Goal: Transaction & Acquisition: Purchase product/service

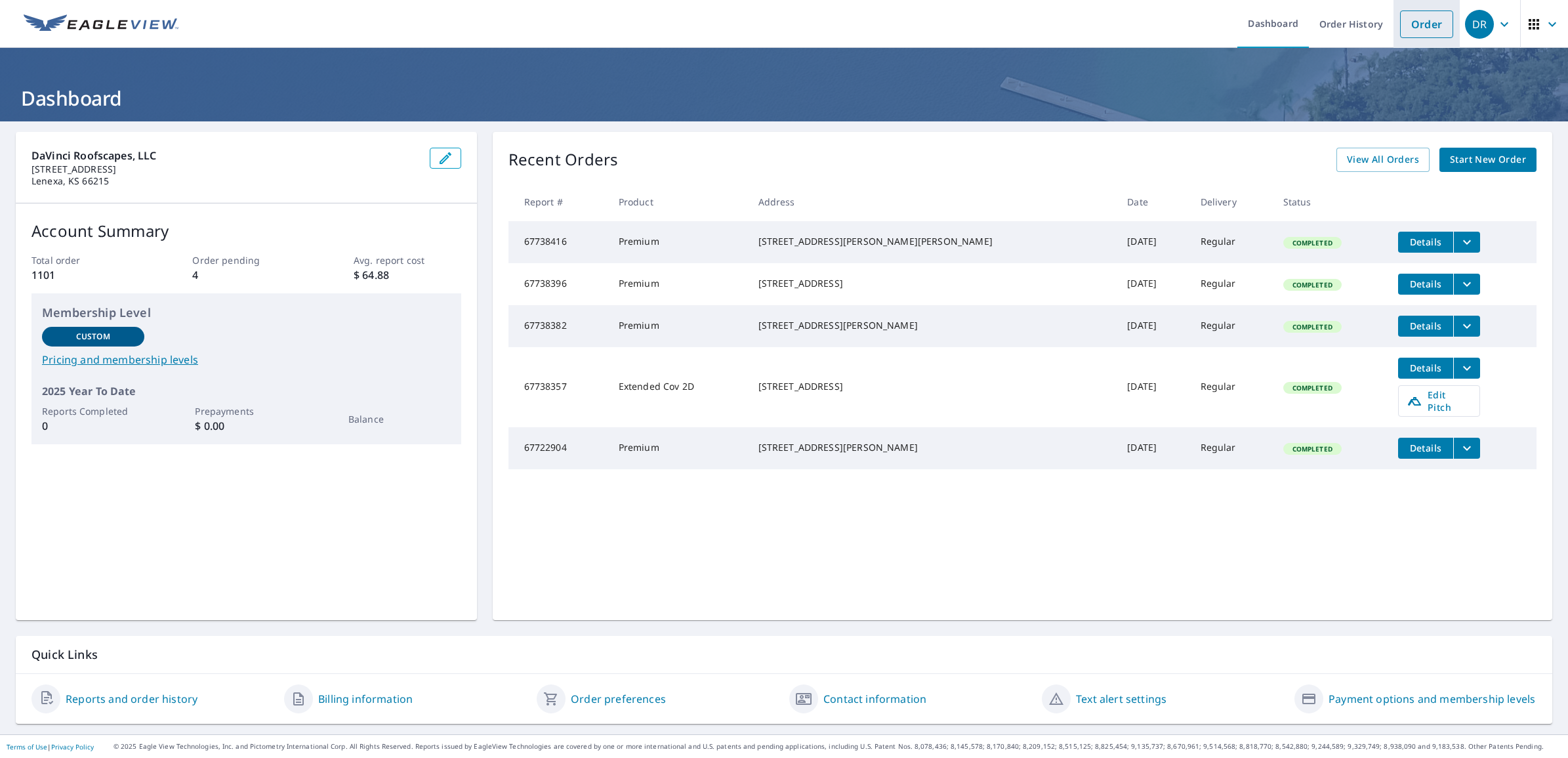
click at [1410, 27] on link "Order" at bounding box center [1427, 24] width 53 height 27
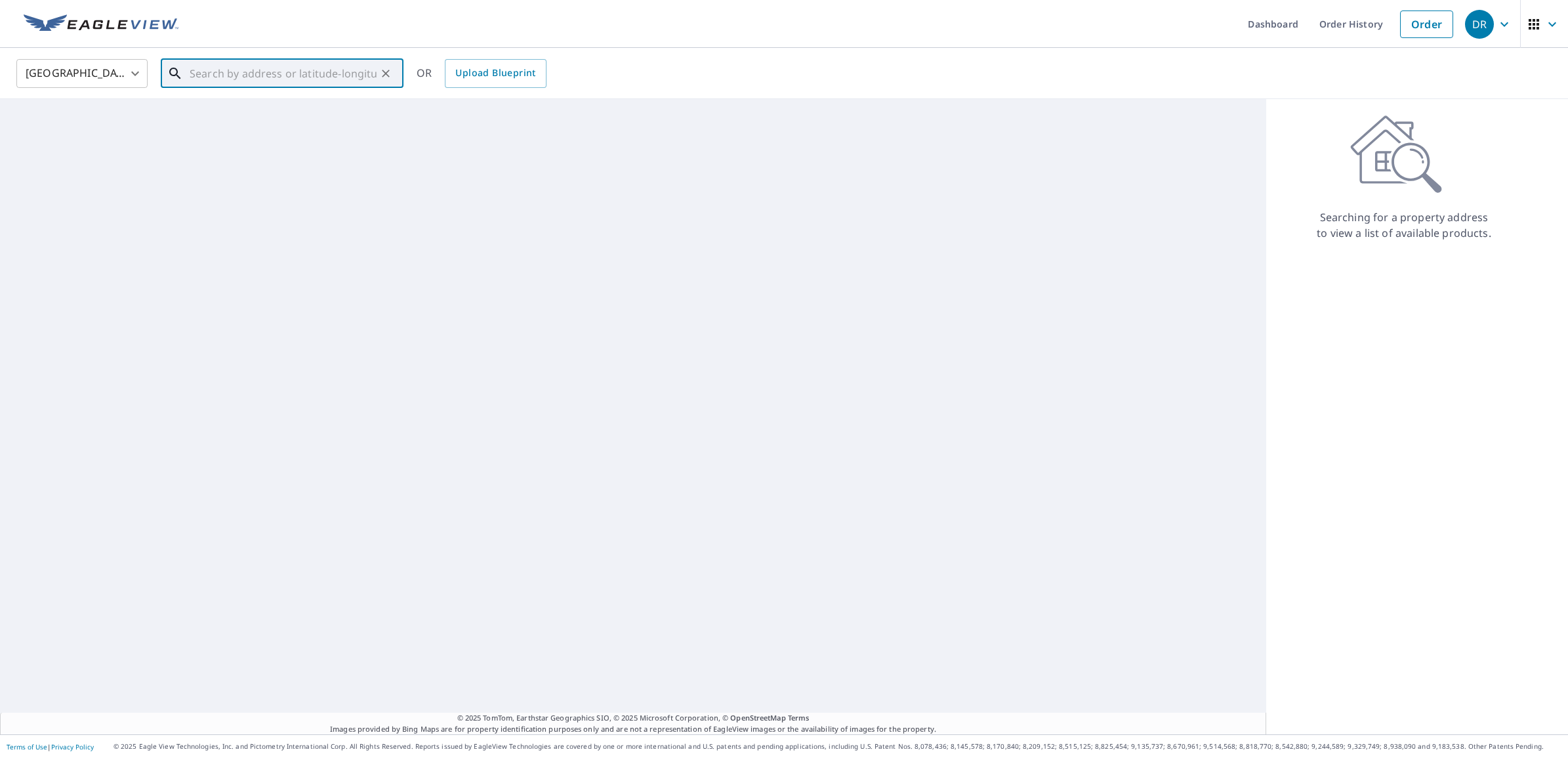
click at [286, 67] on input "text" at bounding box center [283, 73] width 187 height 37
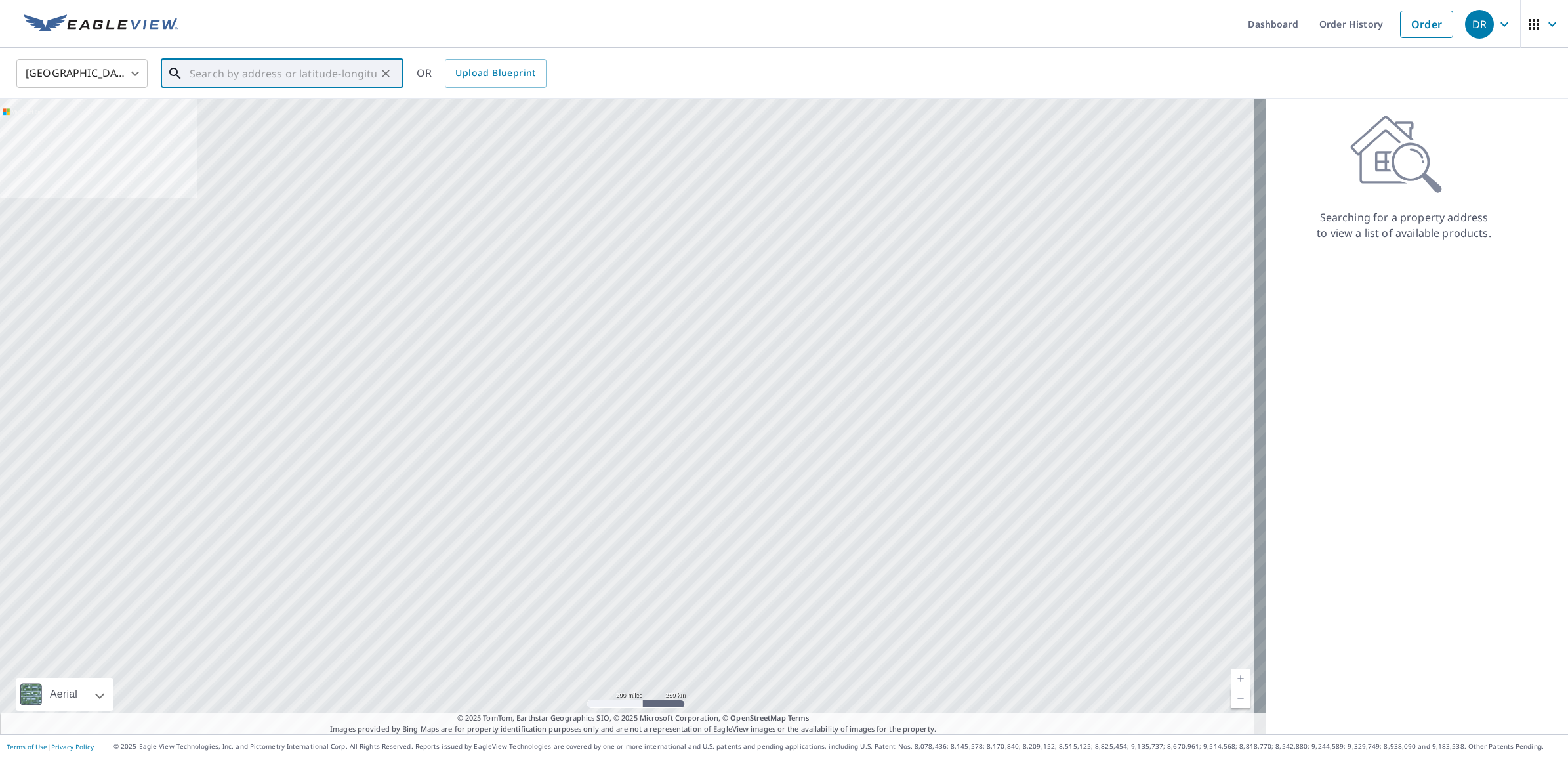
paste input "4703 N Winesap"
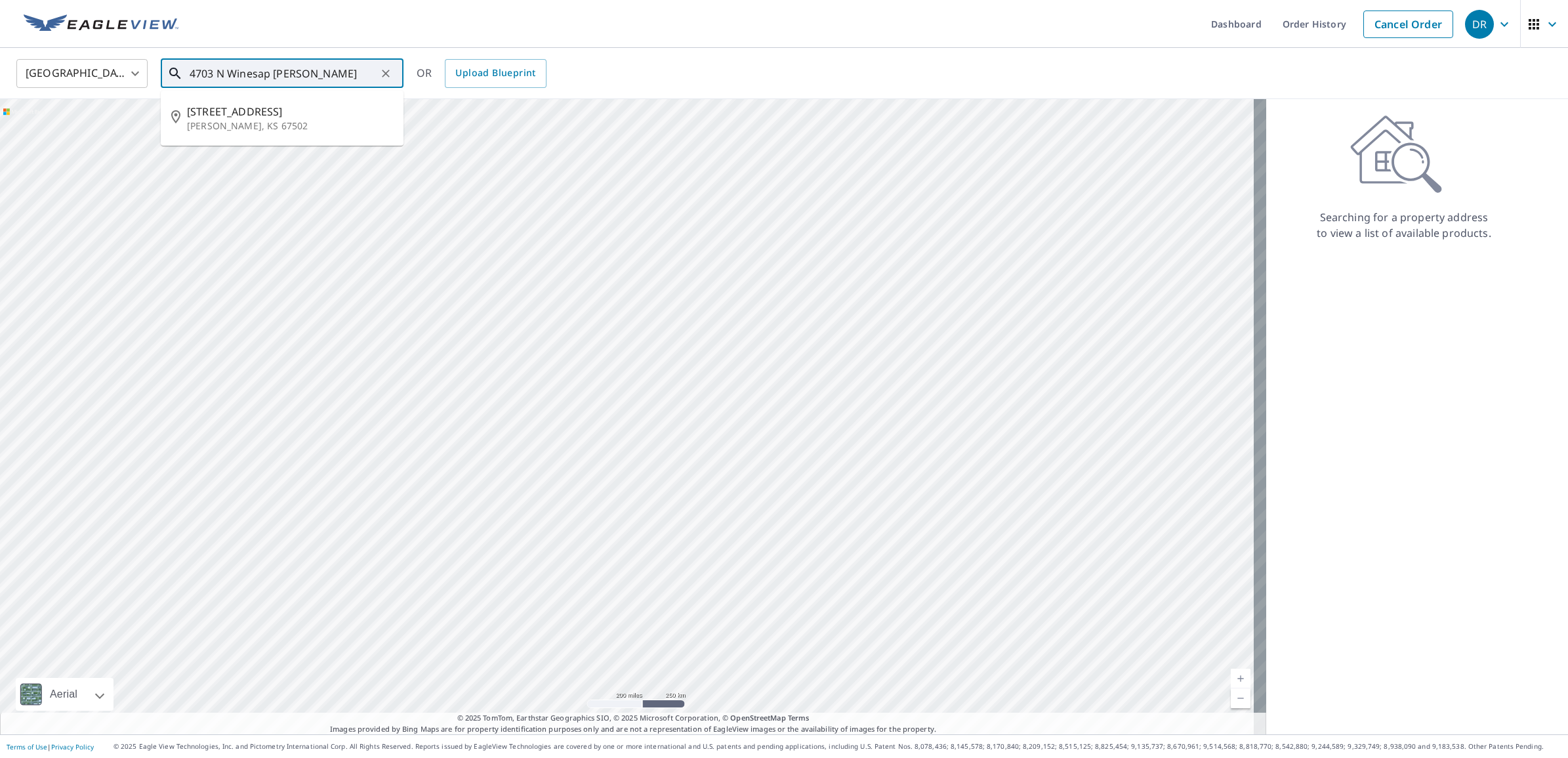
click at [283, 119] on p "[PERSON_NAME], KS 67502" at bounding box center [290, 125] width 206 height 13
type input "[STREET_ADDRESS][PERSON_NAME]"
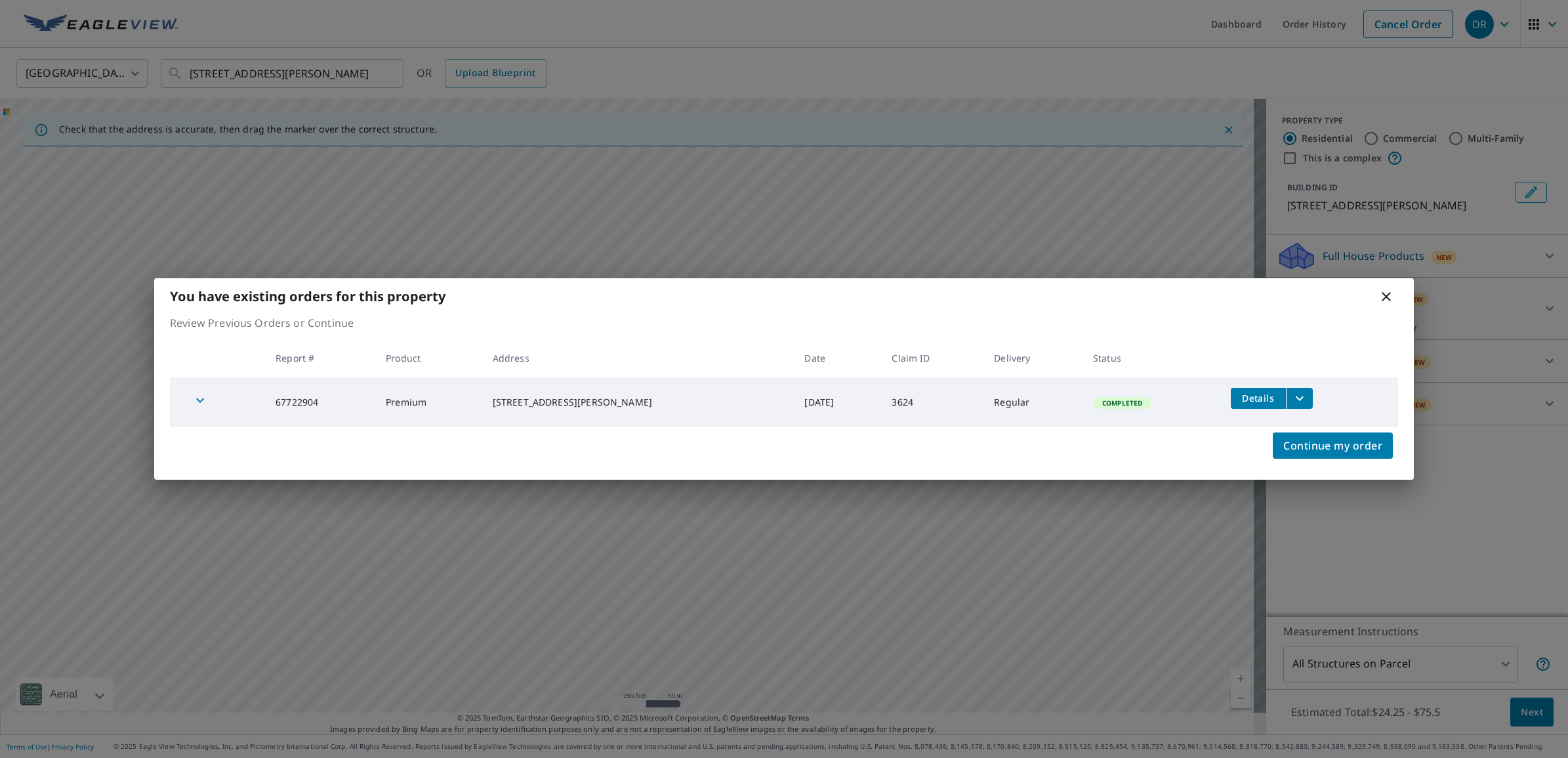
click at [1291, 391] on icon "filesDropdownBtn-67722904" at bounding box center [1299, 398] width 16 height 16
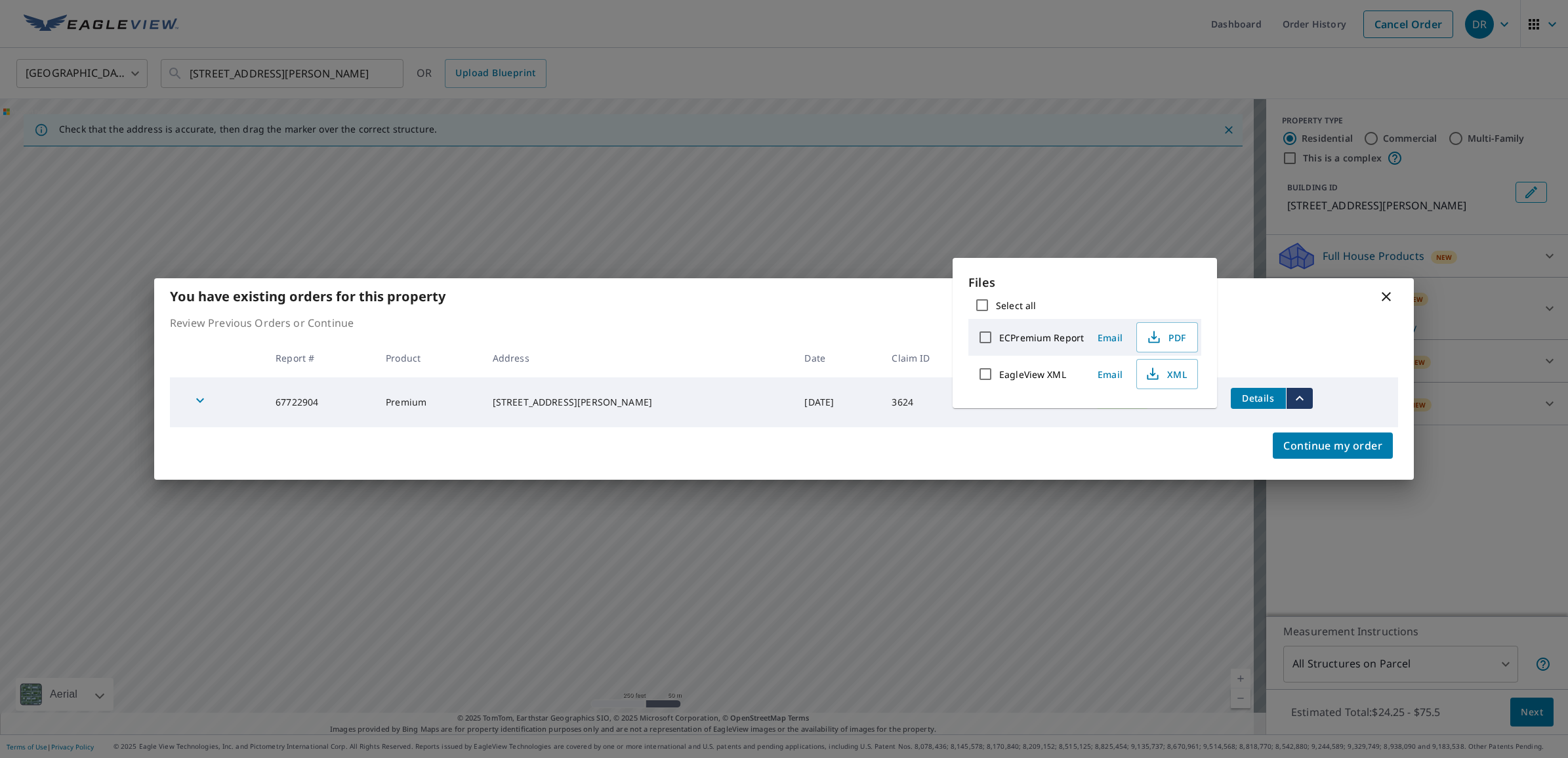
drag, startPoint x: 1136, startPoint y: 178, endPoint x: 1332, endPoint y: 509, distance: 384.7
click at [1136, 185] on div "You have existing orders for this property Review Previous Orders or Continue R…" at bounding box center [784, 379] width 1568 height 758
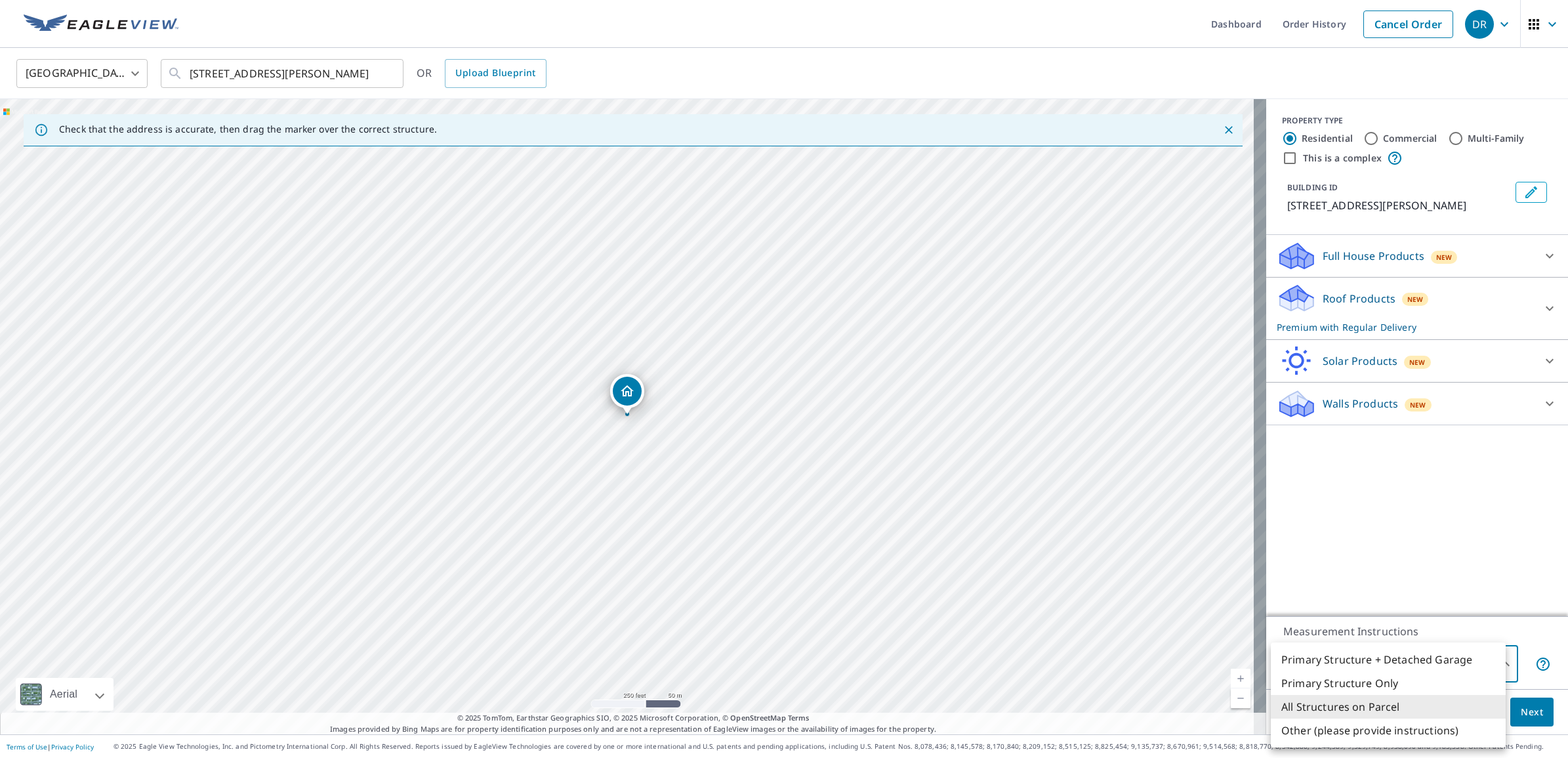
click at [1487, 670] on body "DR DR Dashboard Order History Cancel Order DR [GEOGRAPHIC_DATA] US ​ [STREET_AD…" at bounding box center [784, 379] width 1568 height 758
click at [1386, 683] on li "Primary Structure Only" at bounding box center [1388, 683] width 235 height 23
type input "2"
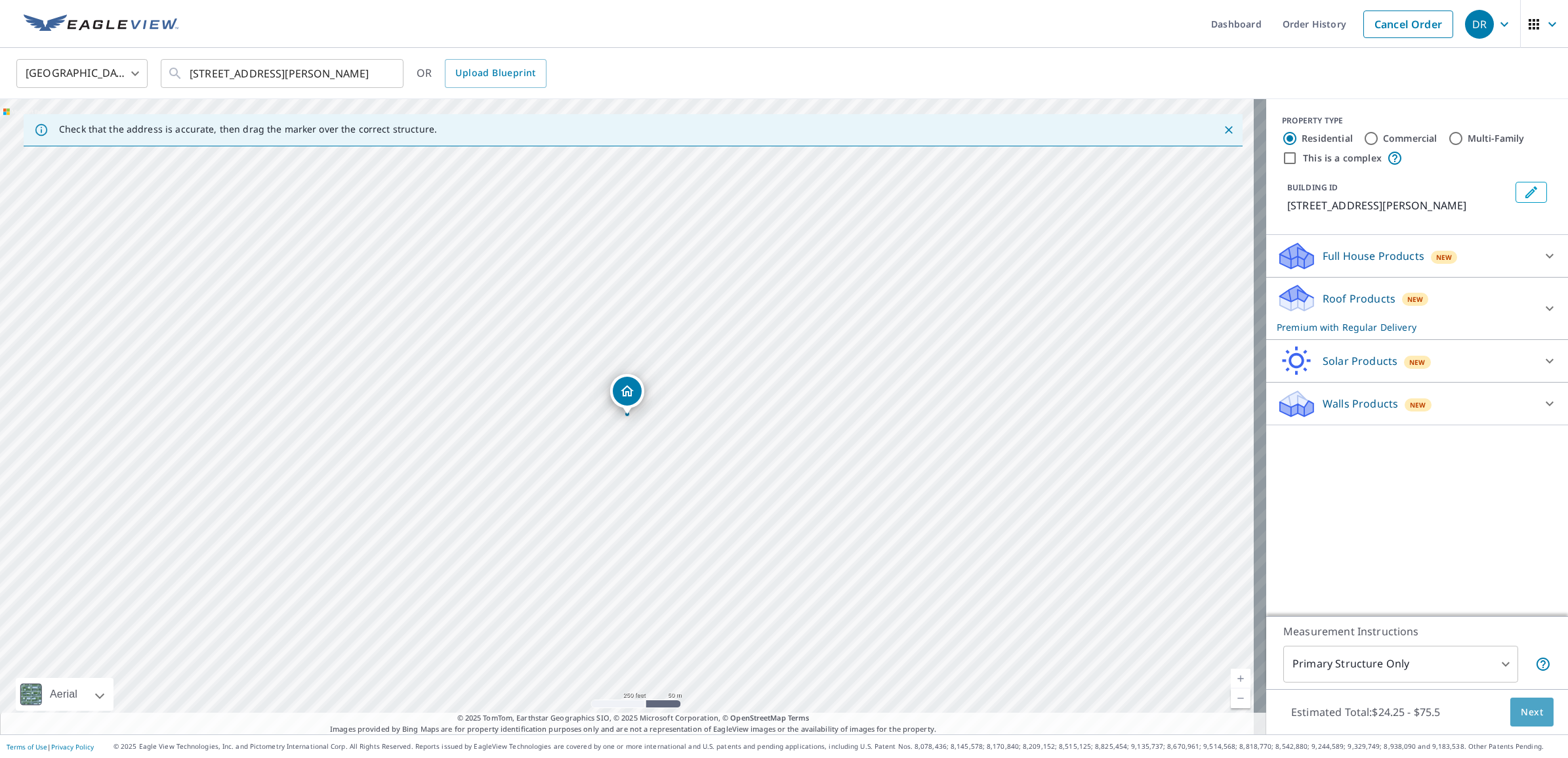
click at [1526, 714] on span "Next" at bounding box center [1532, 712] width 23 height 16
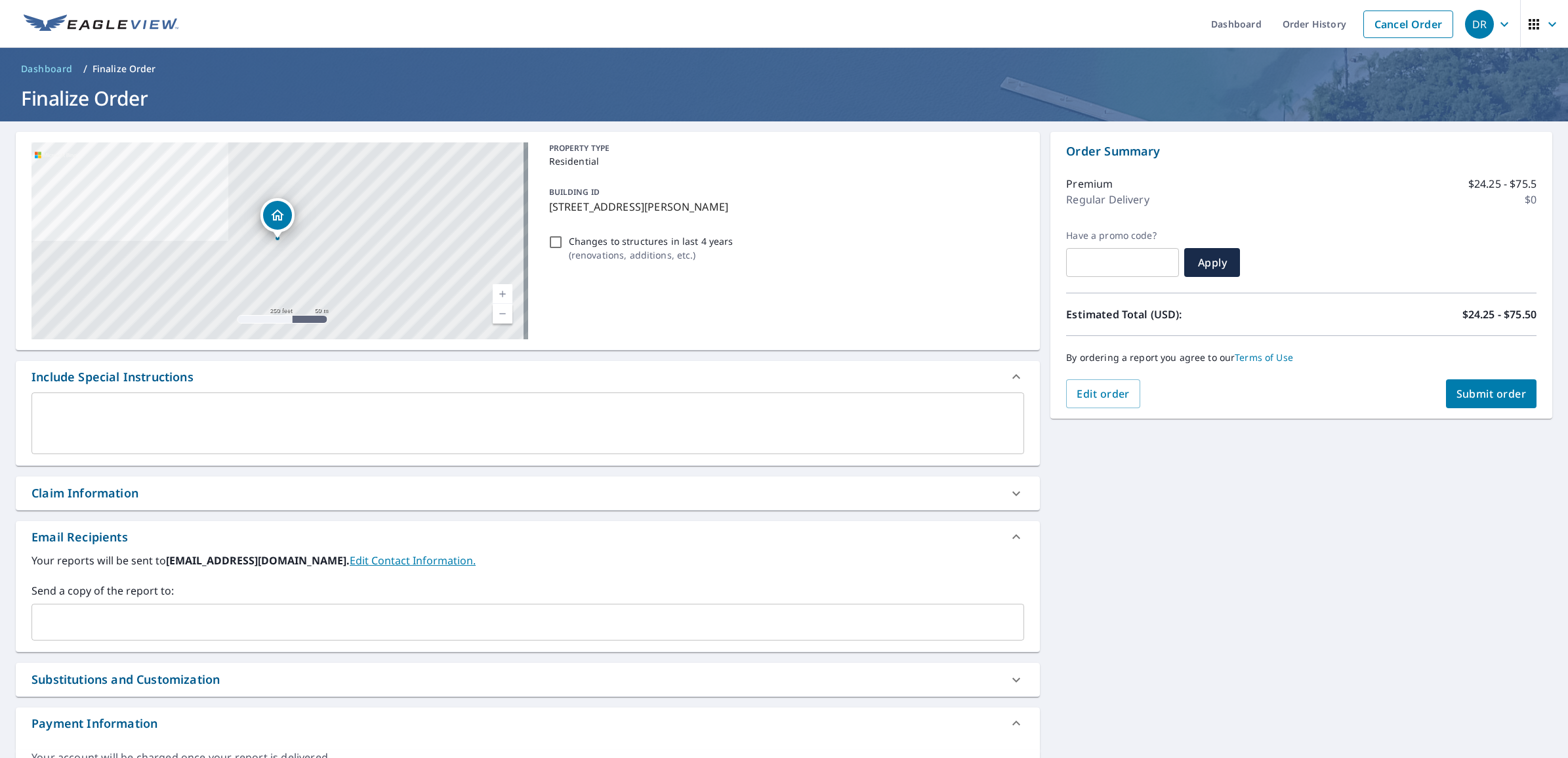
click at [152, 483] on div "Claim Information" at bounding box center [527, 493] width 1024 height 34
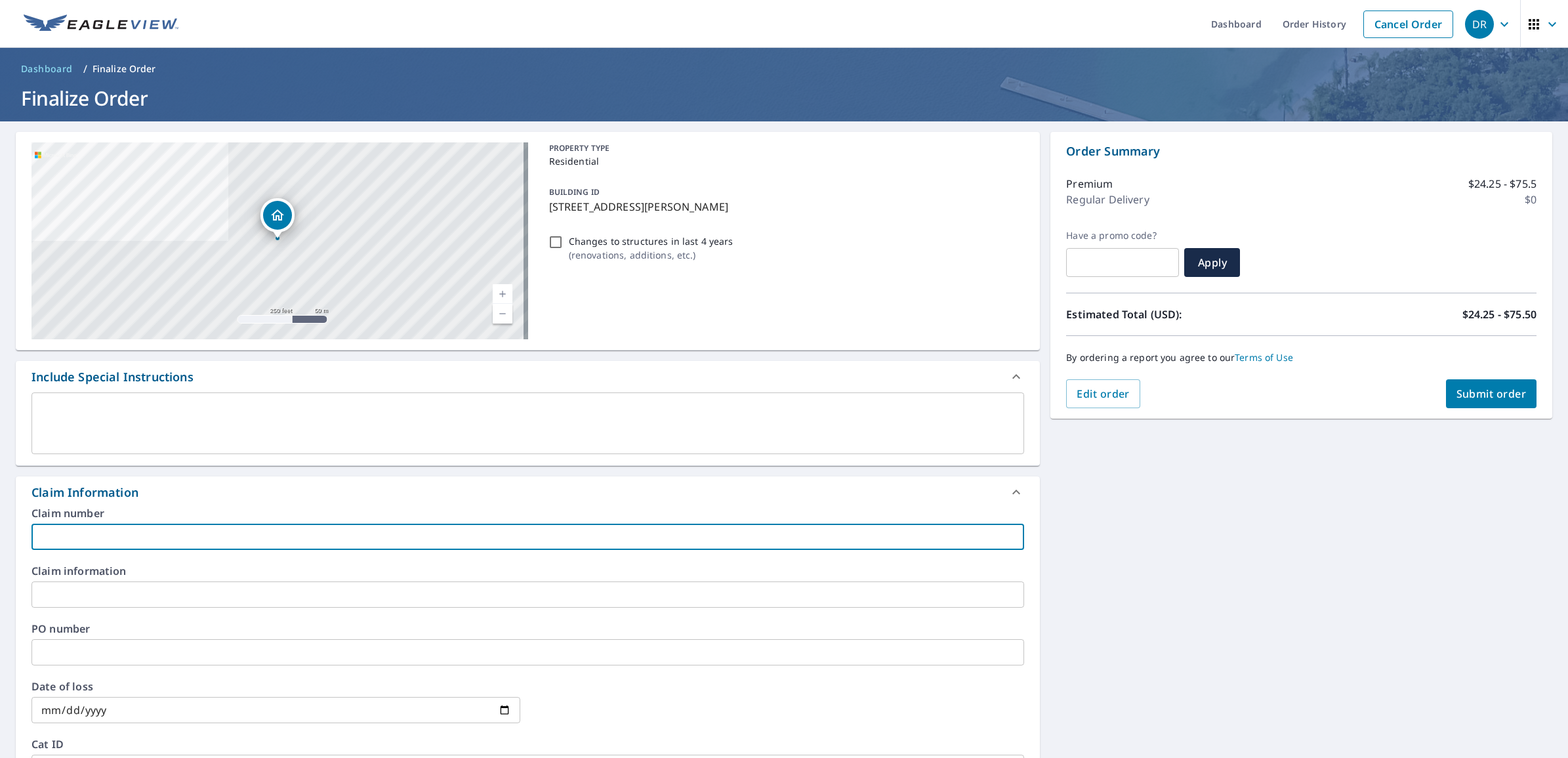
click at [110, 528] on input "text" at bounding box center [527, 537] width 993 height 26
type input "3624 Primary structures only"
click at [427, 555] on div "Claim number 3624 Primary structures only ​ Claim information ​ PO number ​ Dat…" at bounding box center [527, 650] width 1024 height 284
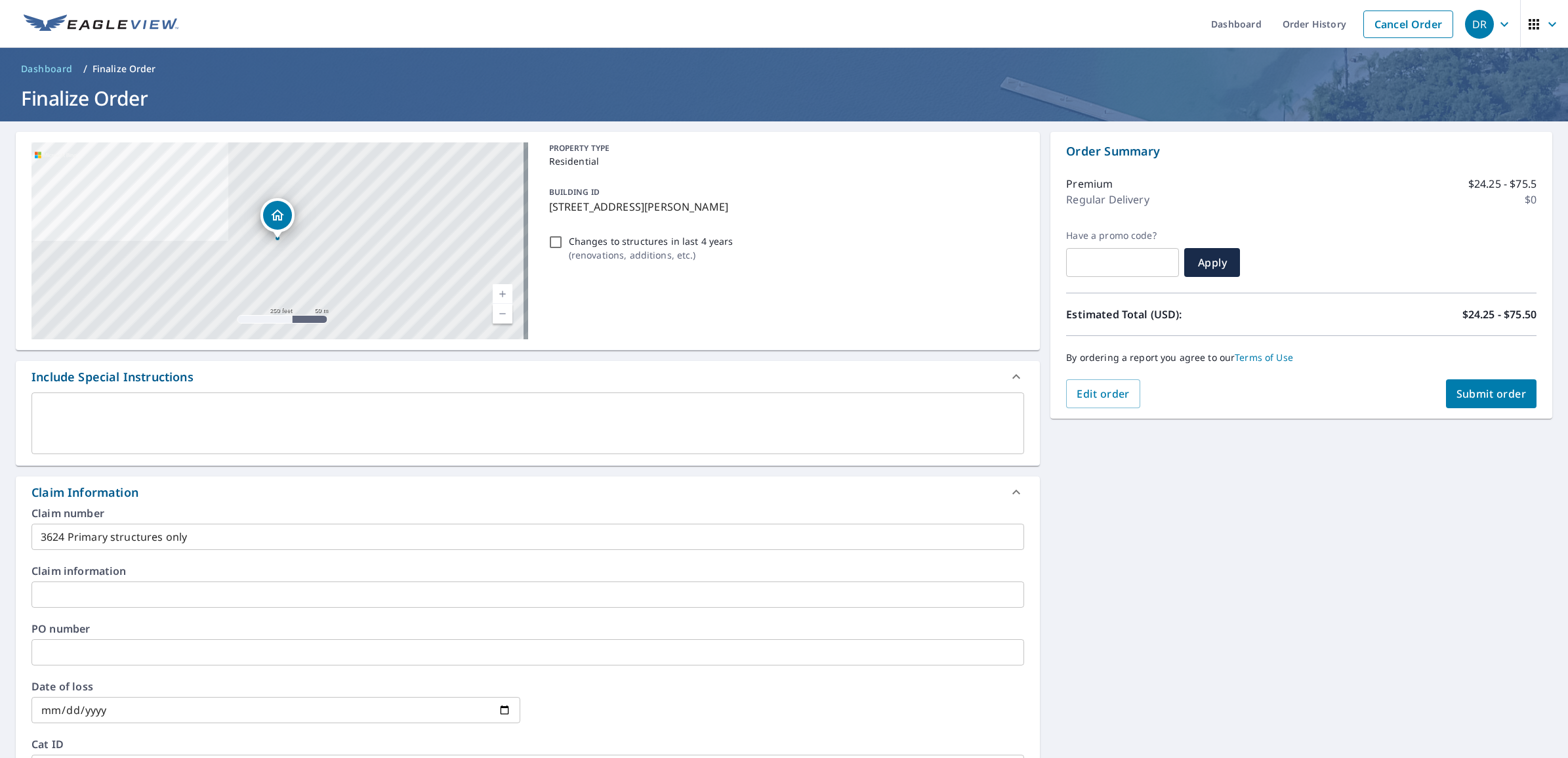
click at [388, 597] on input "text" at bounding box center [527, 594] width 993 height 26
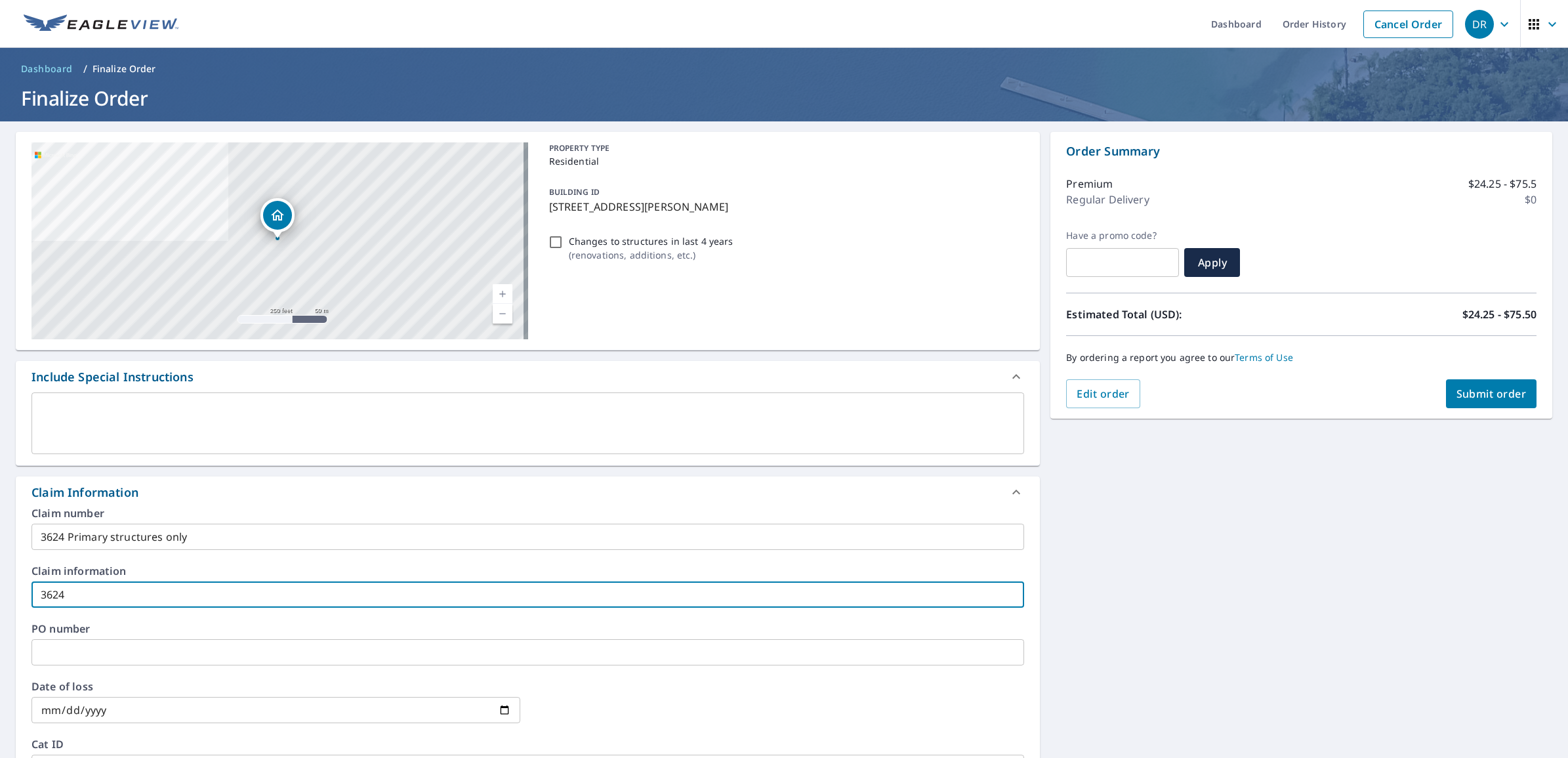
type input "3624"
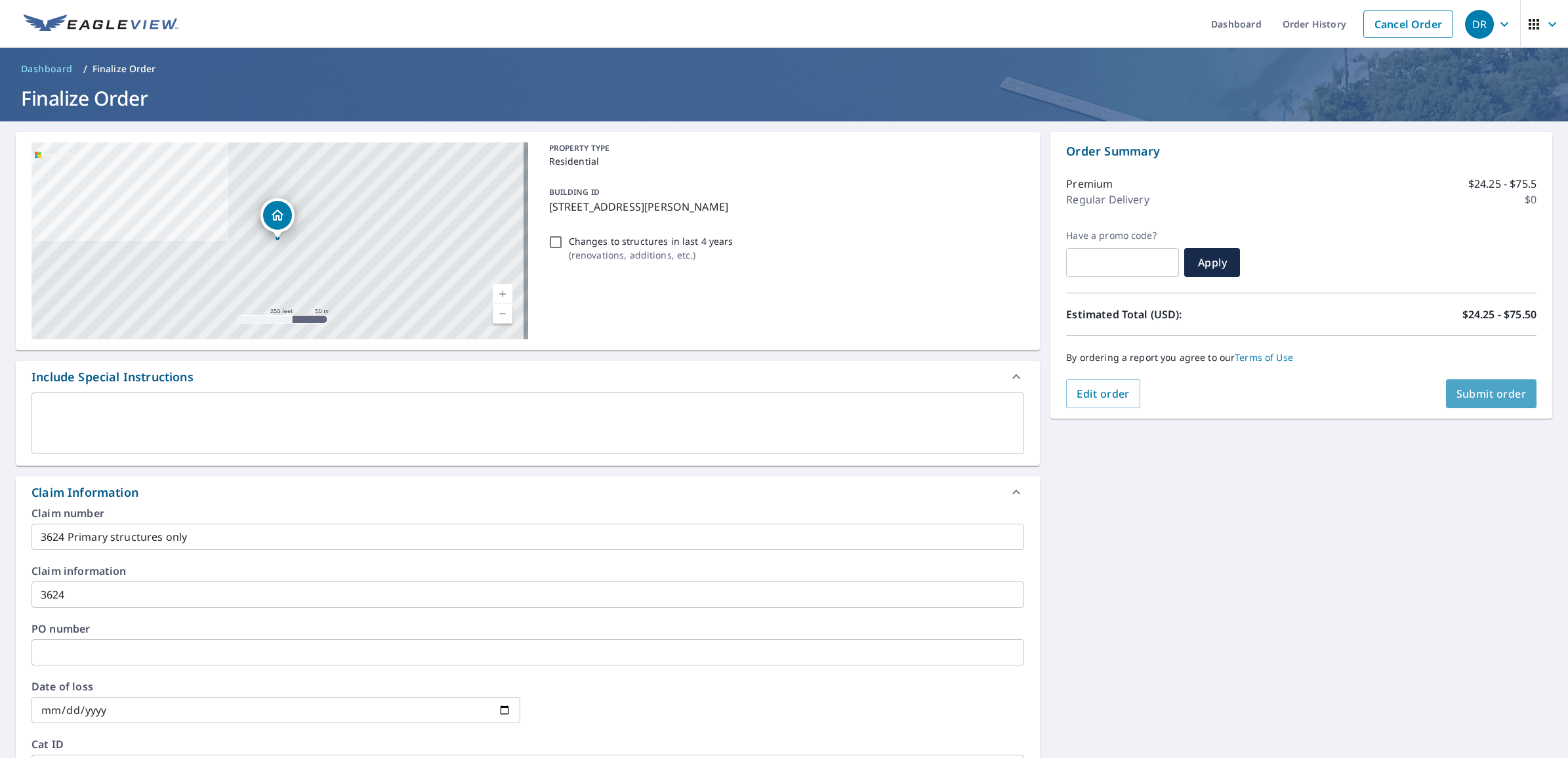
click at [1486, 395] on span "Submit order" at bounding box center [1491, 393] width 70 height 14
